Goal: Navigation & Orientation: Find specific page/section

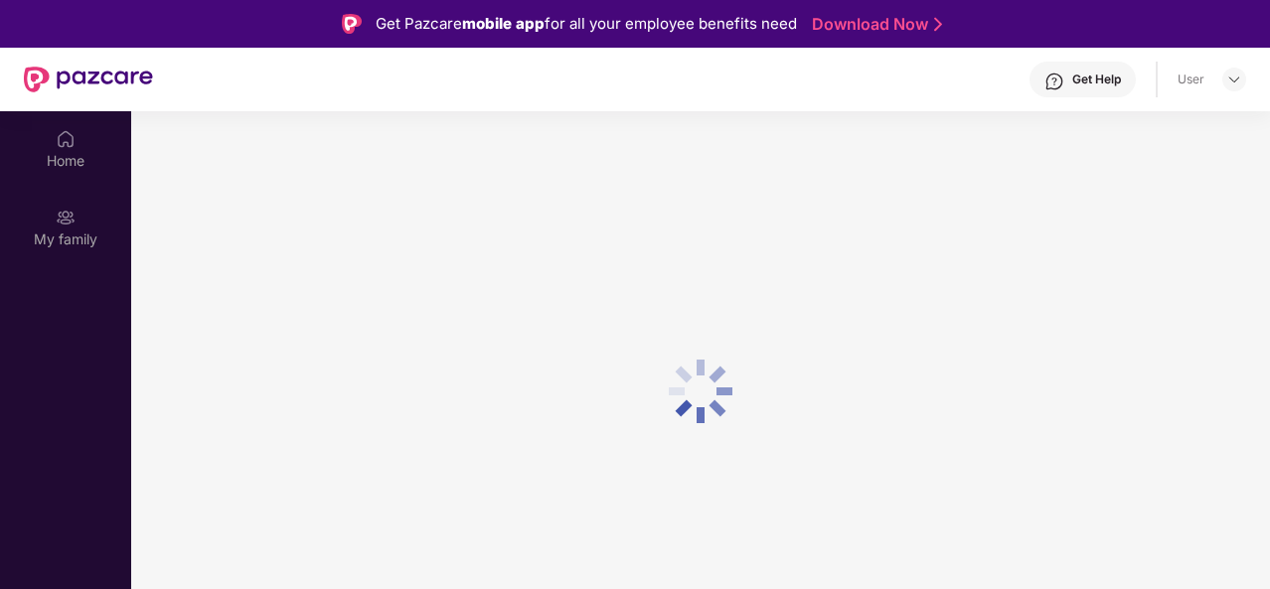
click at [790, 164] on div at bounding box center [700, 390] width 1138 height 559
click at [55, 140] on div "Home" at bounding box center [65, 148] width 131 height 75
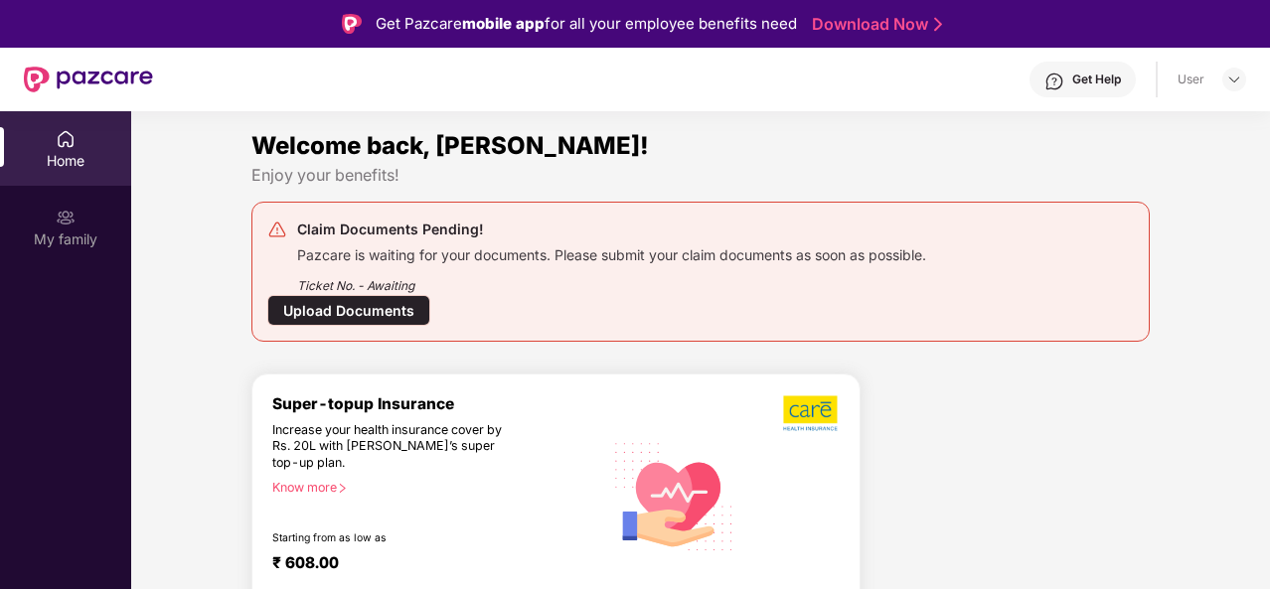
click at [81, 152] on div "Home" at bounding box center [65, 161] width 131 height 20
